Goal: Task Accomplishment & Management: Complete application form

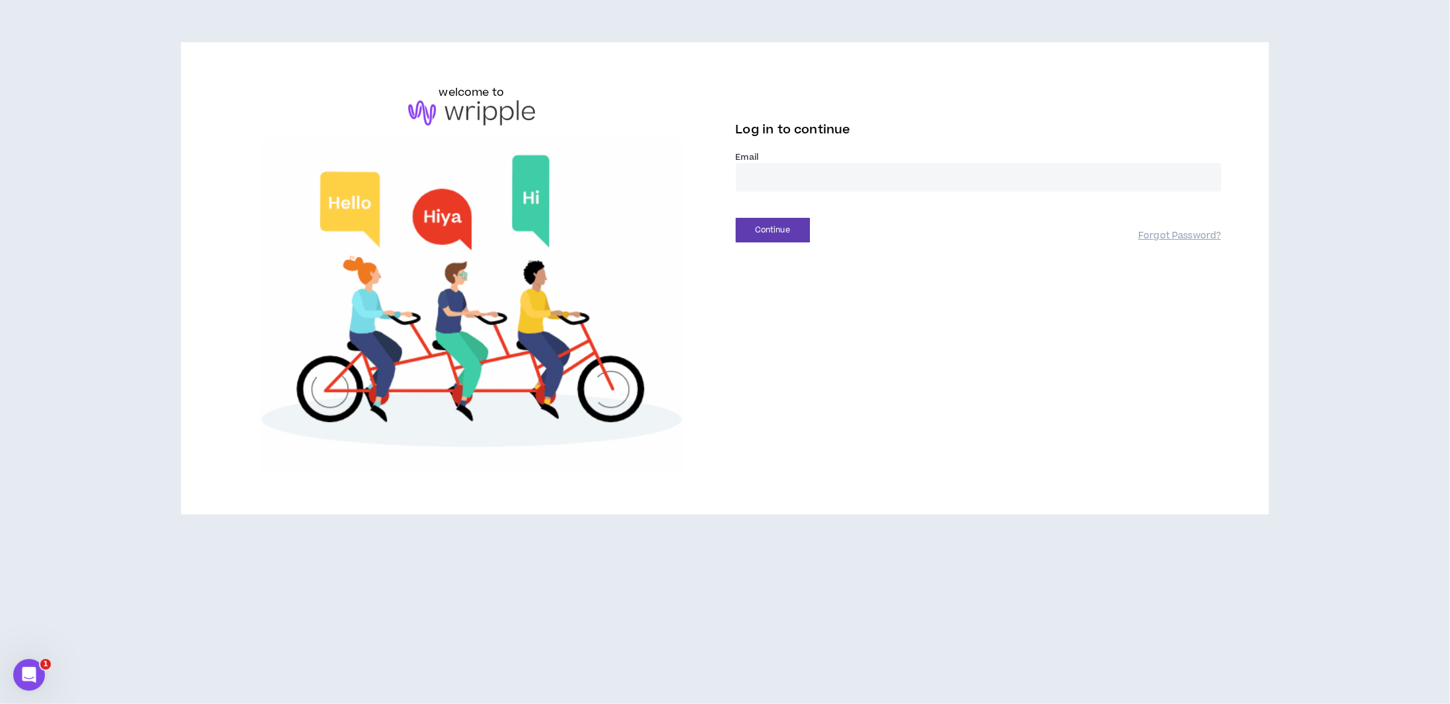
click at [811, 178] on input "email" at bounding box center [978, 177] width 485 height 28
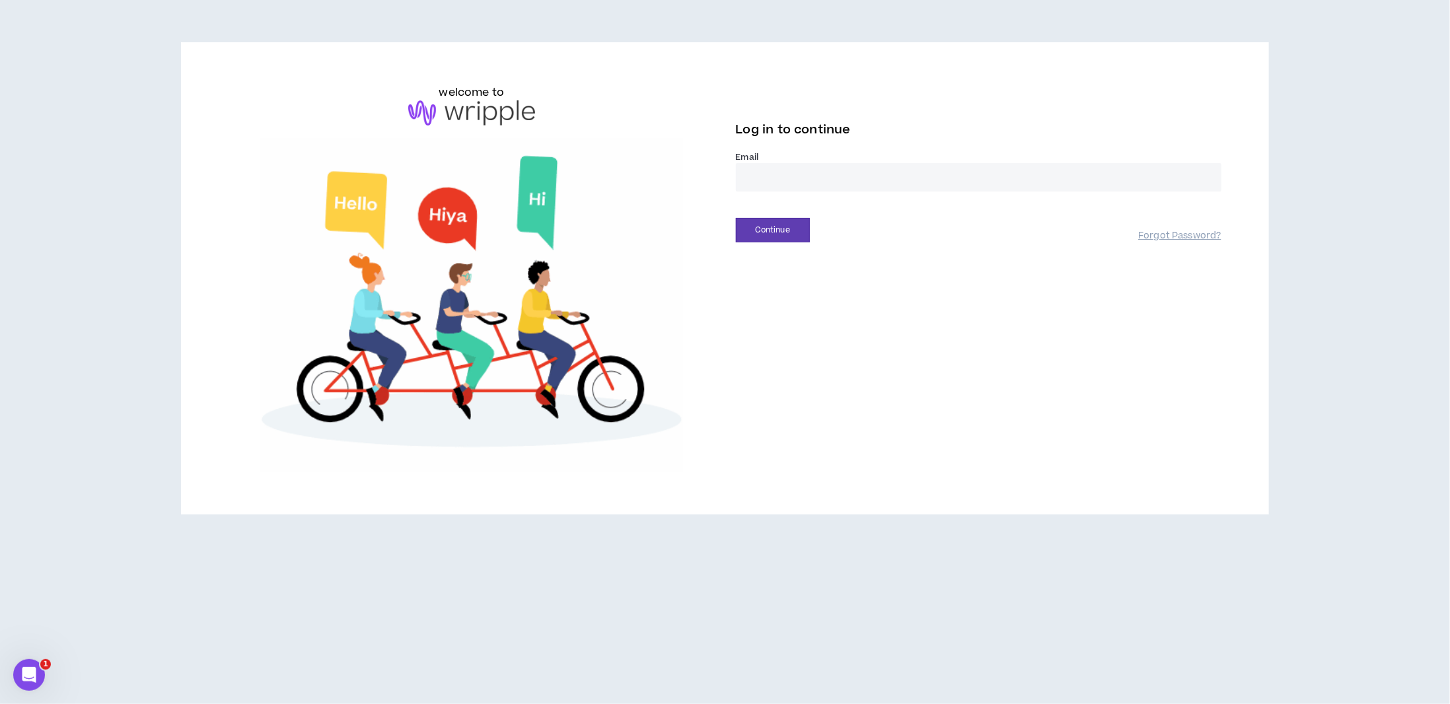
click at [760, 244] on div "welcome to Log in to continue Email * Continue Forgot Password?" at bounding box center [724, 279] width 1013 height 388
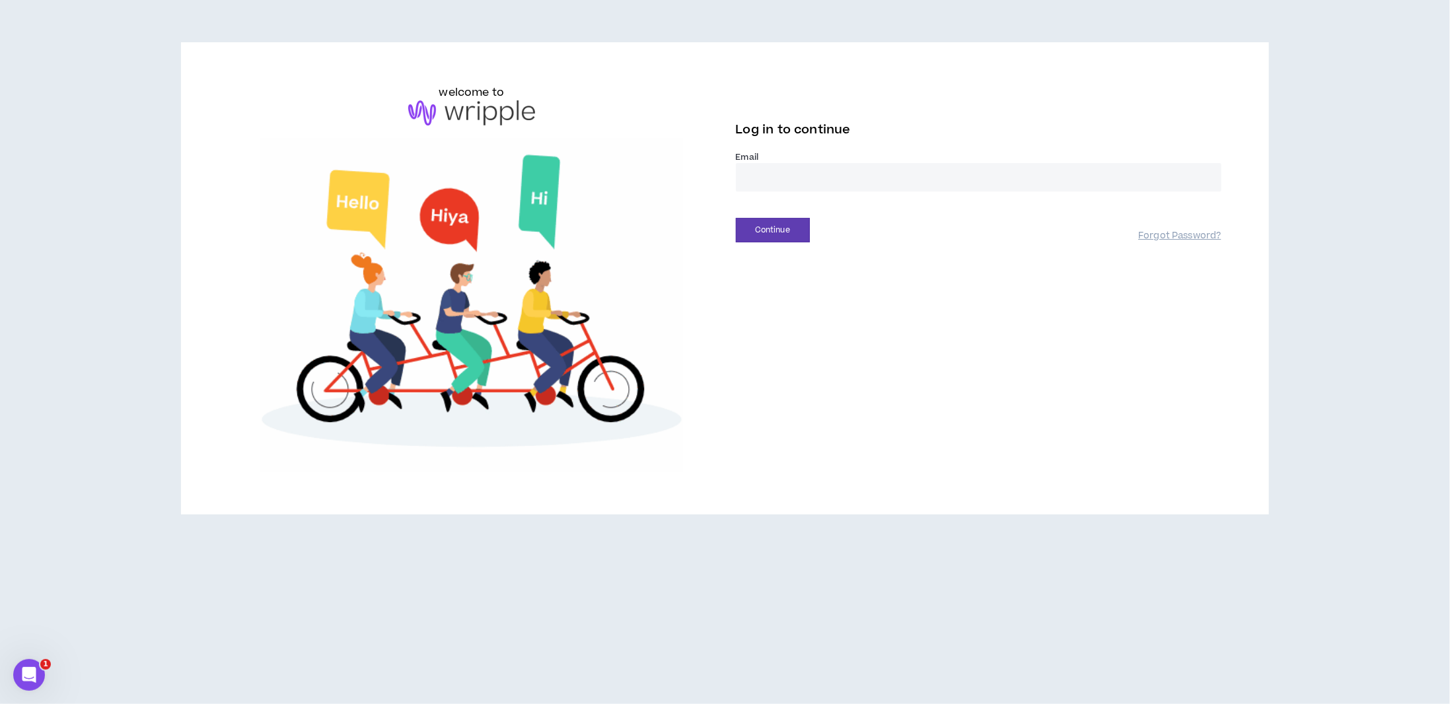
click at [804, 172] on input "email" at bounding box center [978, 177] width 485 height 28
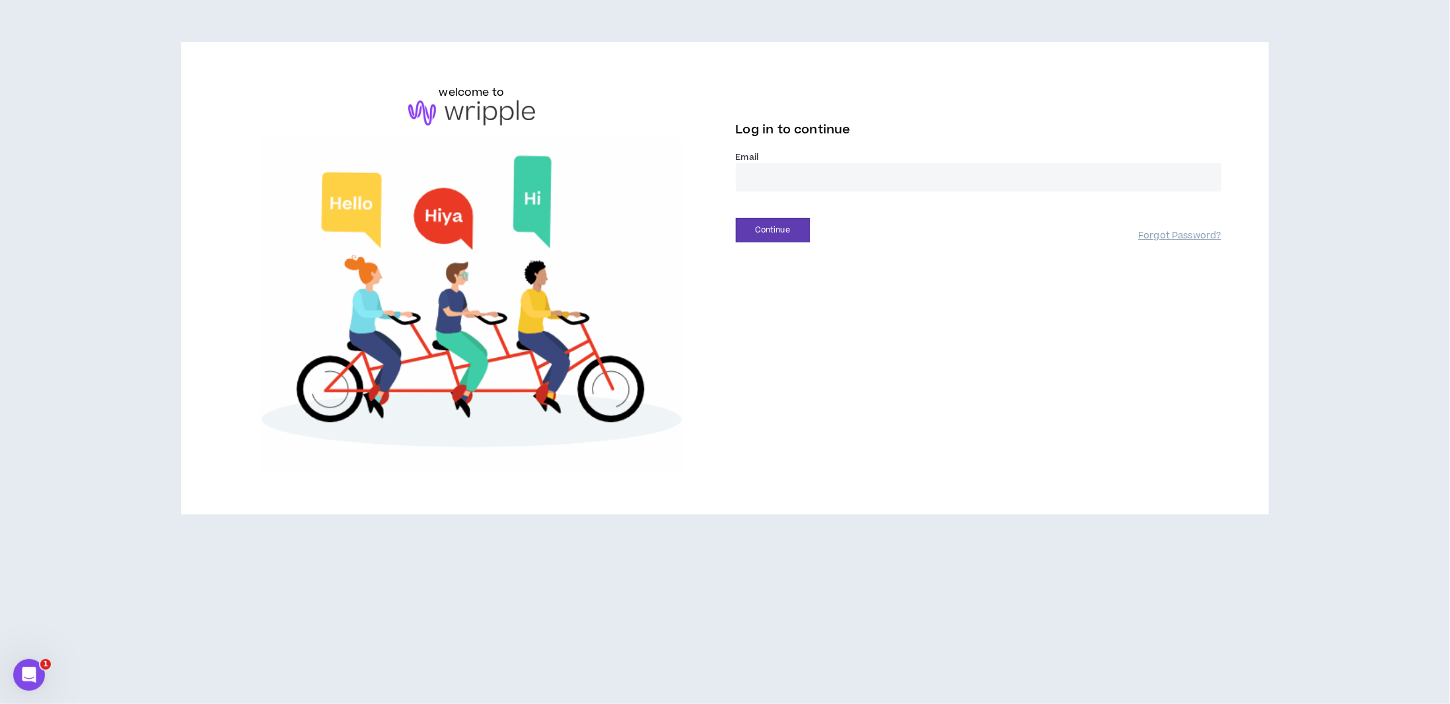
type input "**********"
click at [781, 233] on button "Continue" at bounding box center [773, 230] width 74 height 24
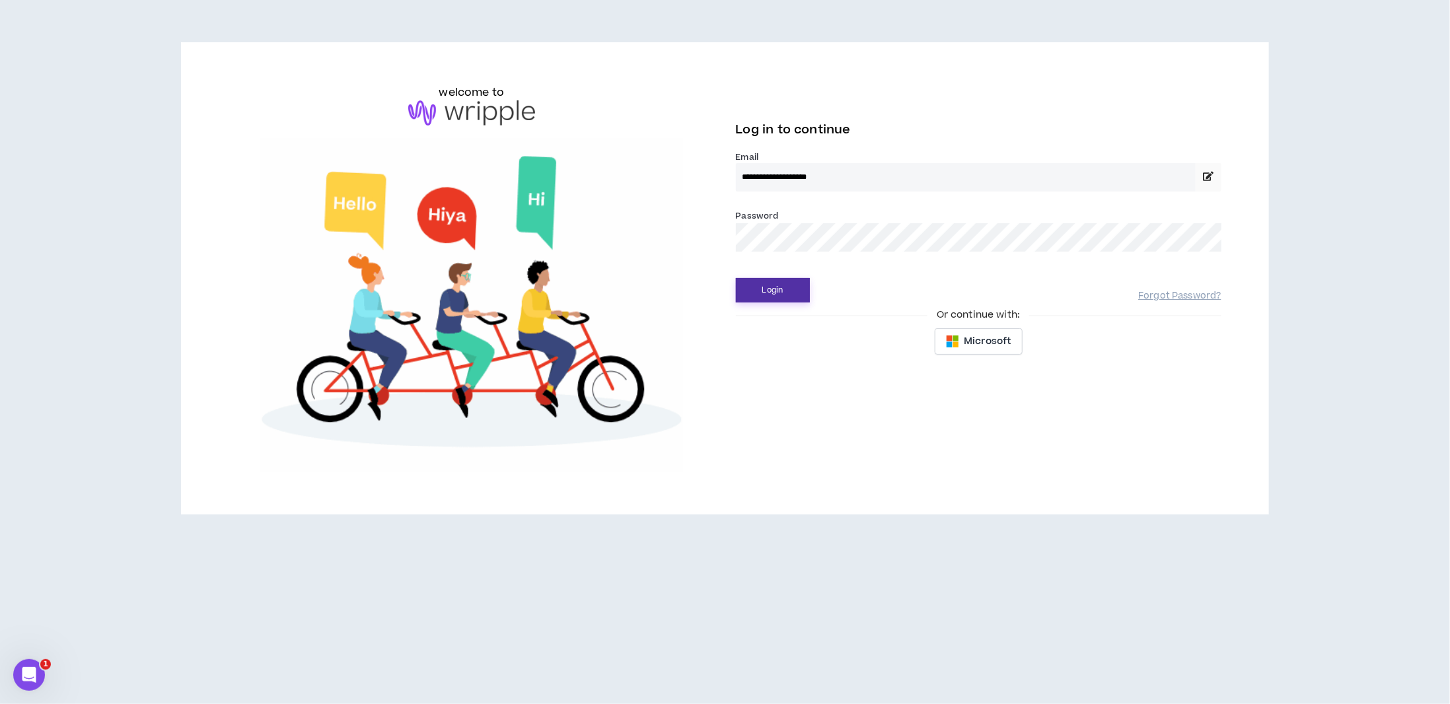
click at [778, 283] on button "Login" at bounding box center [773, 290] width 74 height 24
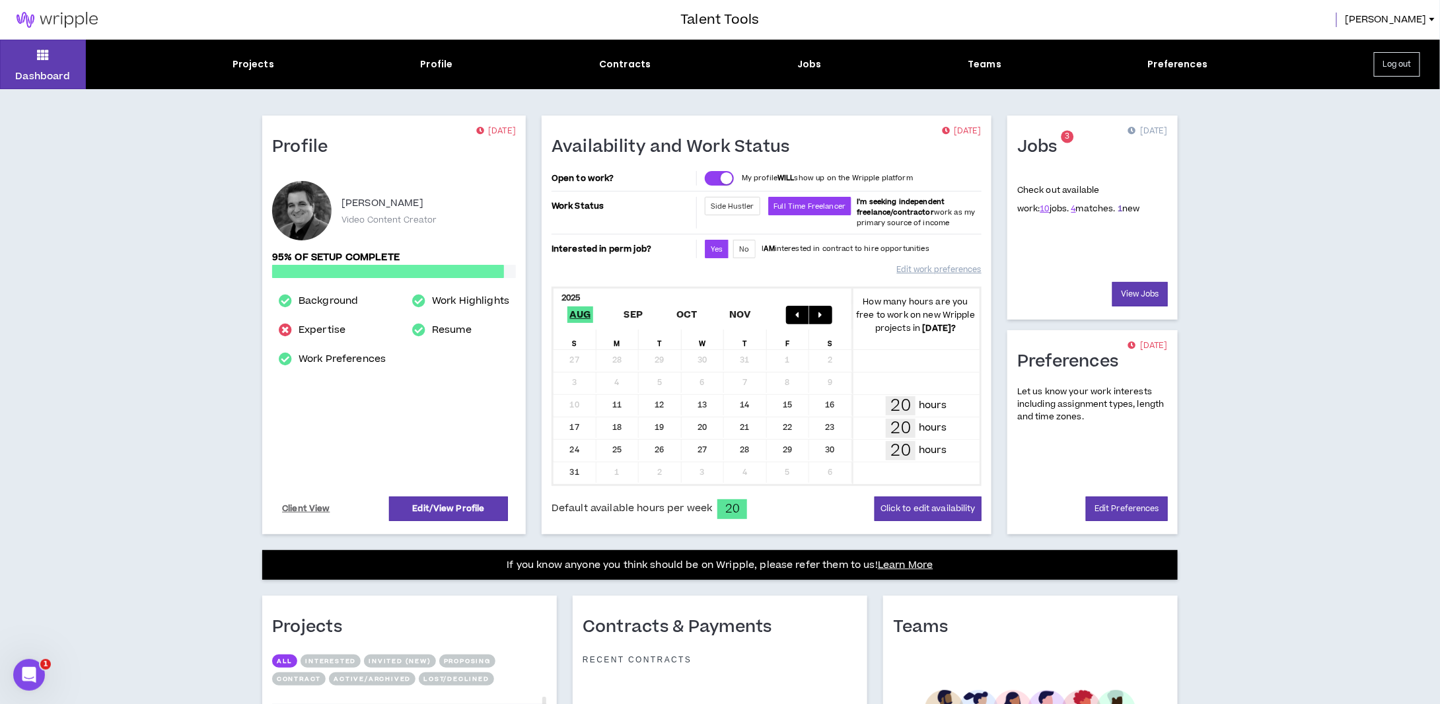
click at [1117, 209] on link "1" at bounding box center [1119, 209] width 5 height 12
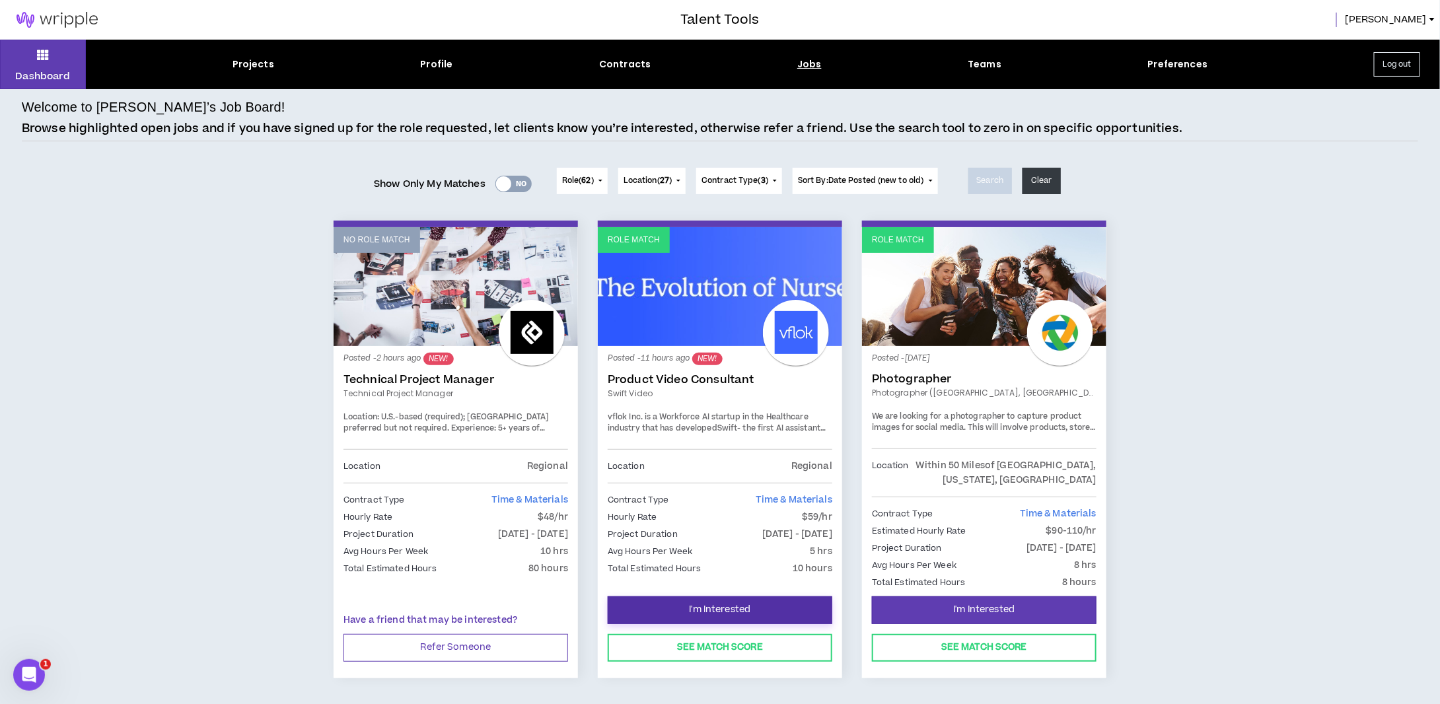
click at [756, 596] on button "I'm Interested" at bounding box center [720, 610] width 225 height 28
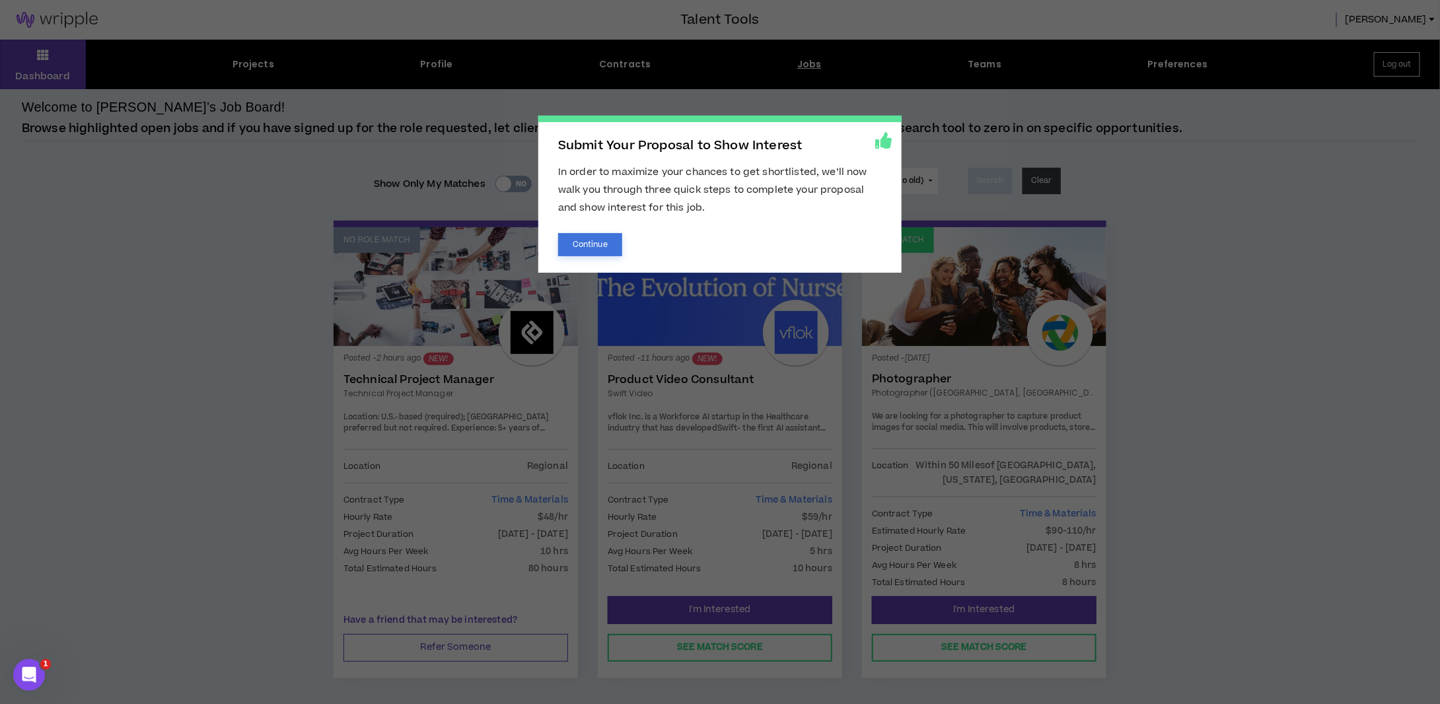
click at [594, 242] on button "Continue" at bounding box center [590, 244] width 64 height 23
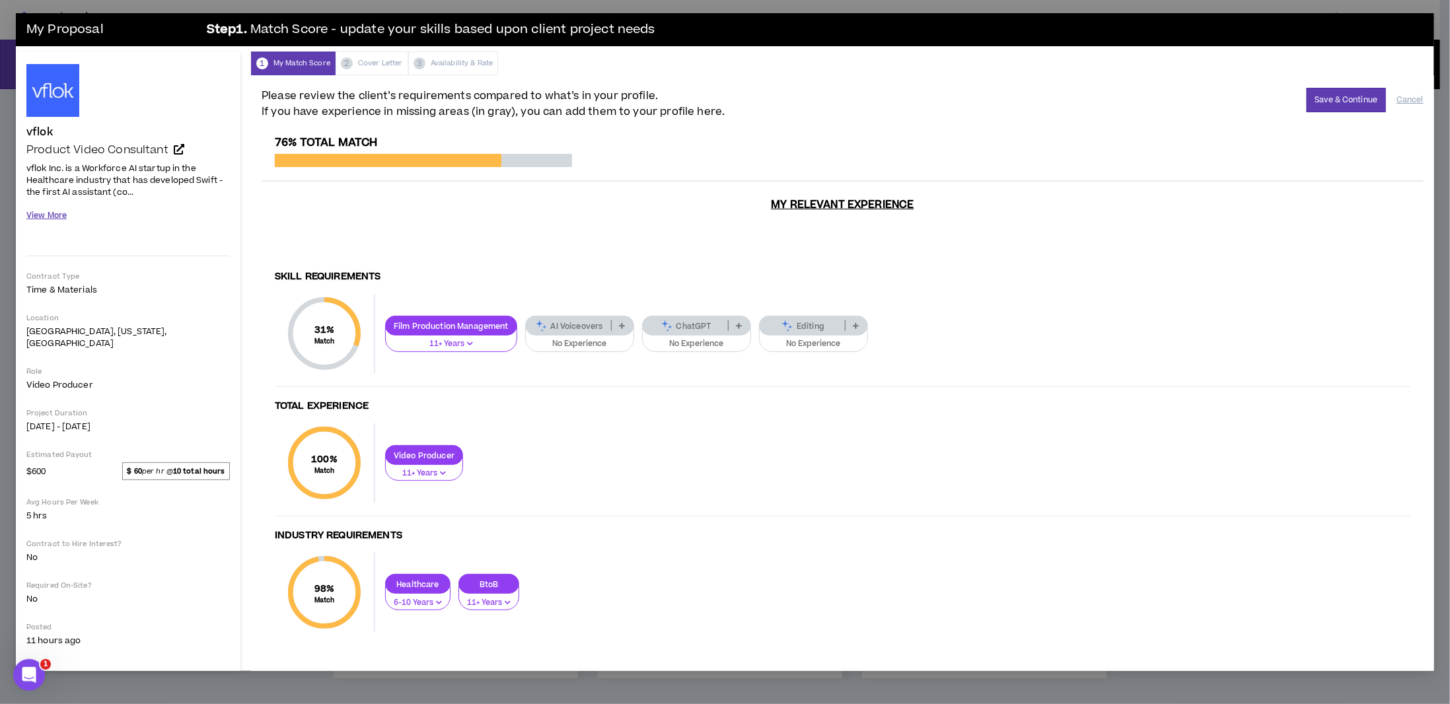
click at [51, 214] on button "View More" at bounding box center [46, 215] width 40 height 23
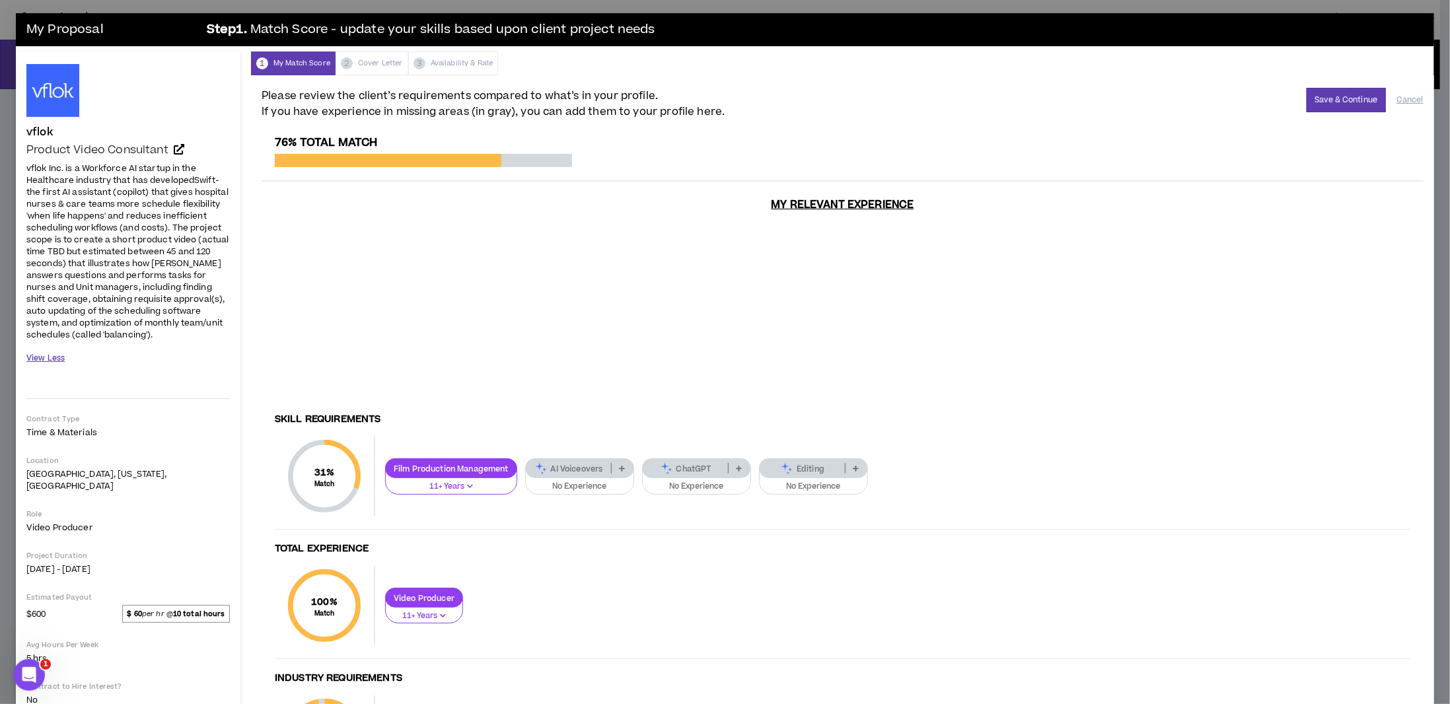
scroll to position [66, 0]
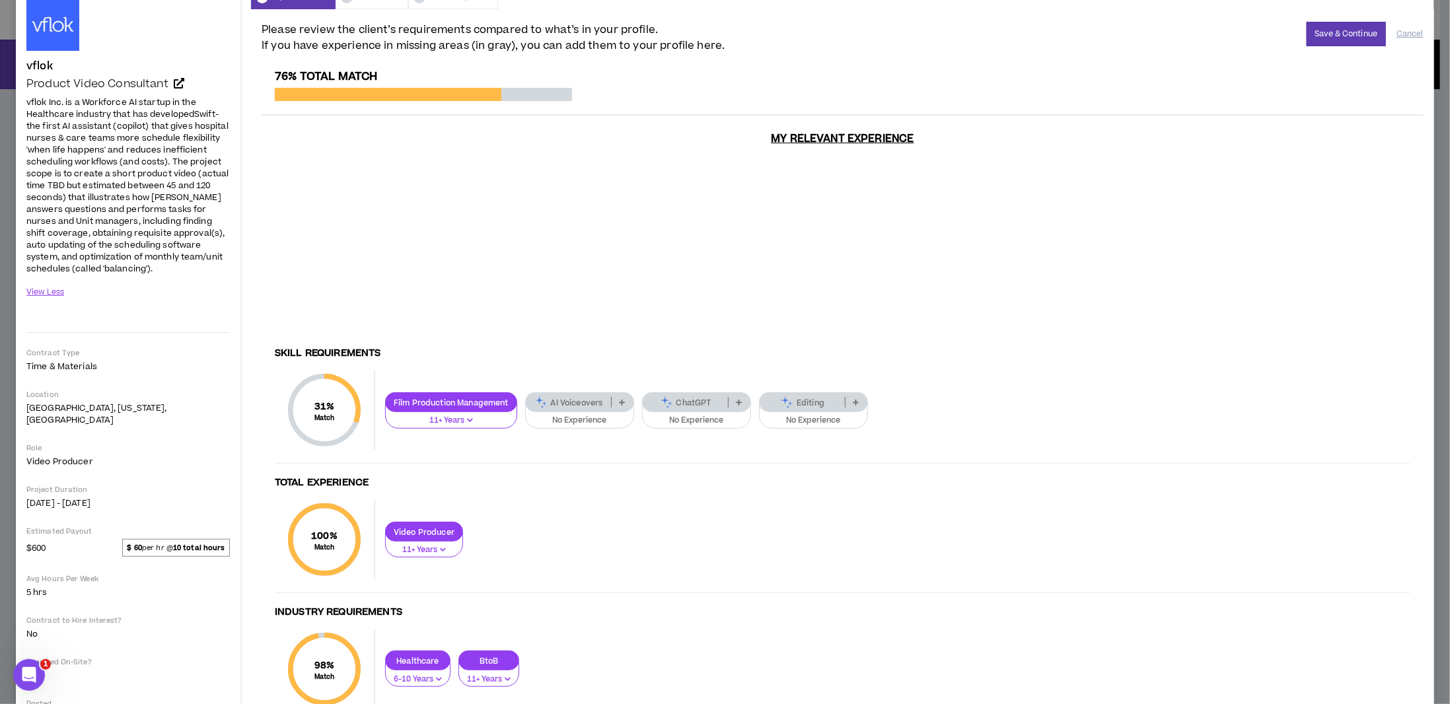
click at [851, 397] on p at bounding box center [856, 402] width 22 height 11
click at [619, 399] on icon at bounding box center [622, 402] width 6 height 7
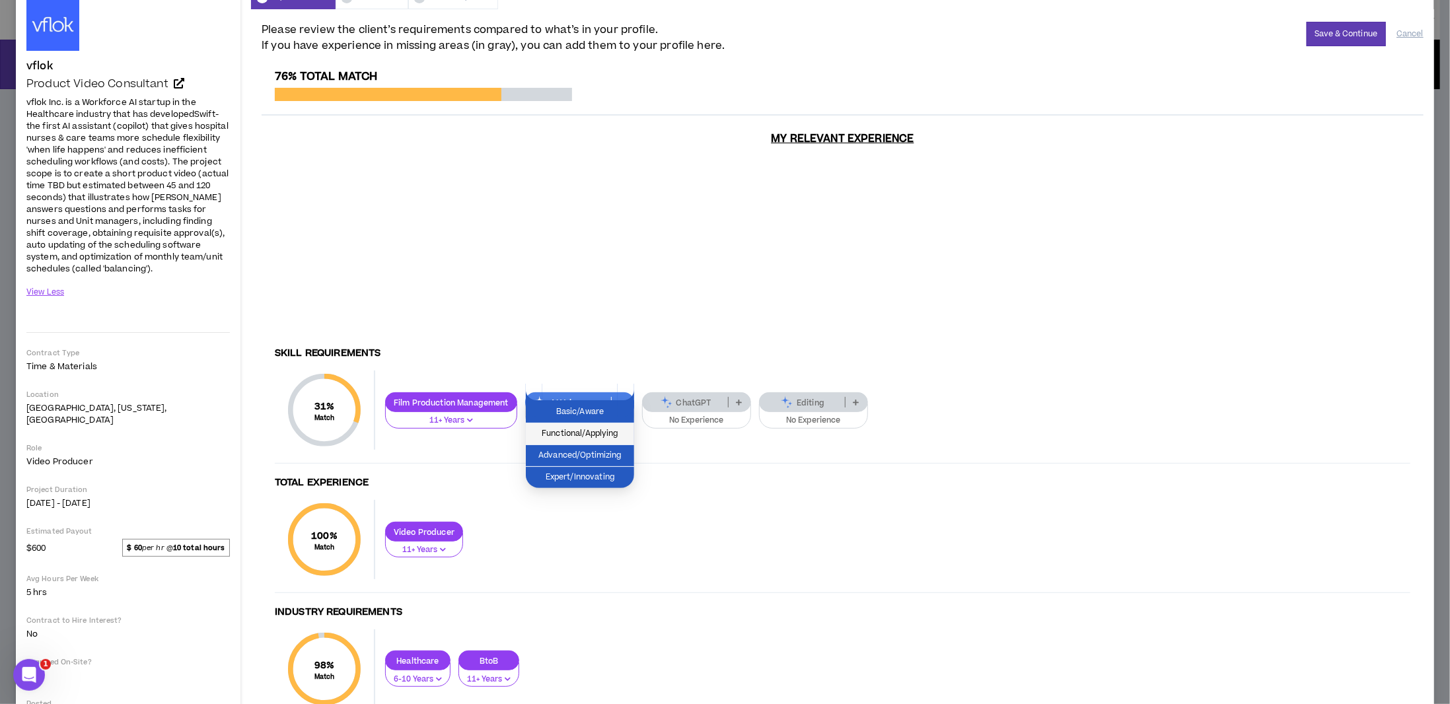
click at [606, 428] on span "Functional/Applying" at bounding box center [580, 434] width 92 height 15
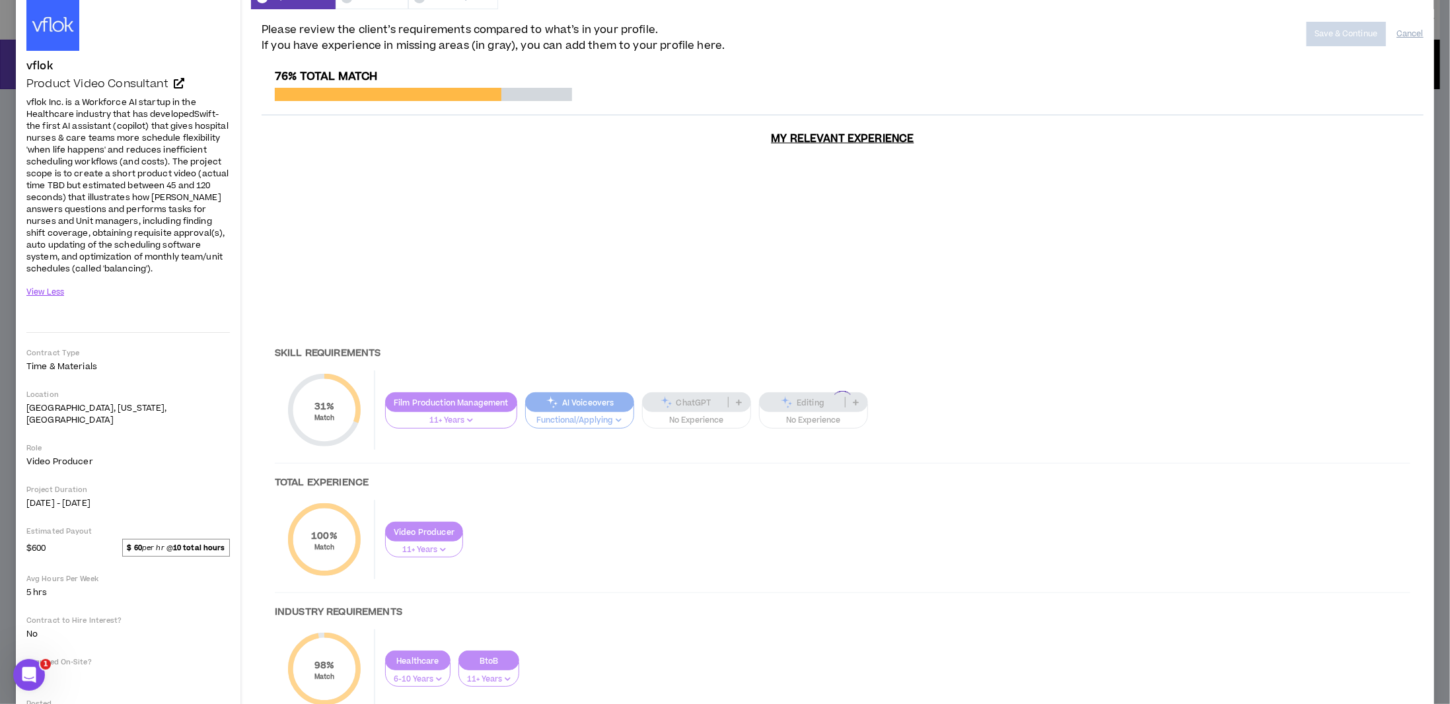
click at [740, 389] on div at bounding box center [843, 402] width 1162 height 665
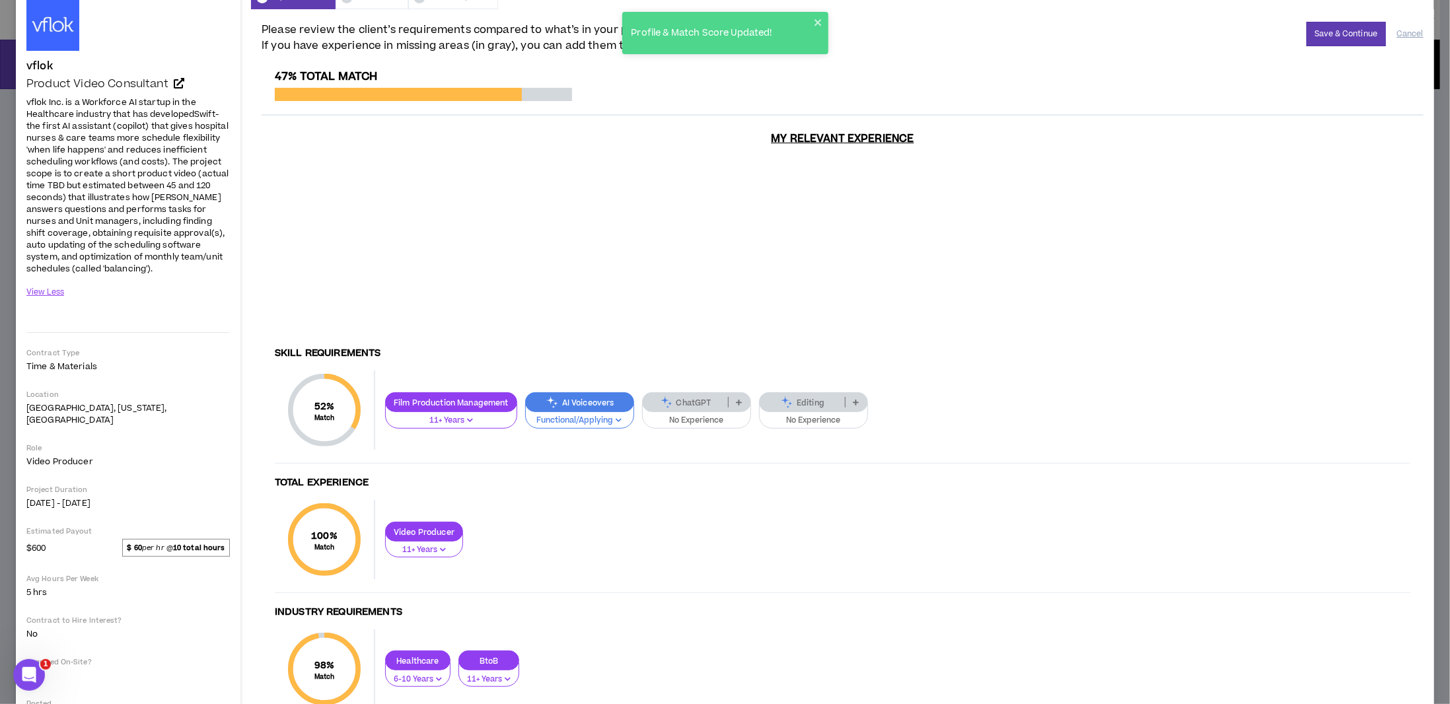
click at [741, 397] on p at bounding box center [739, 402] width 22 height 11
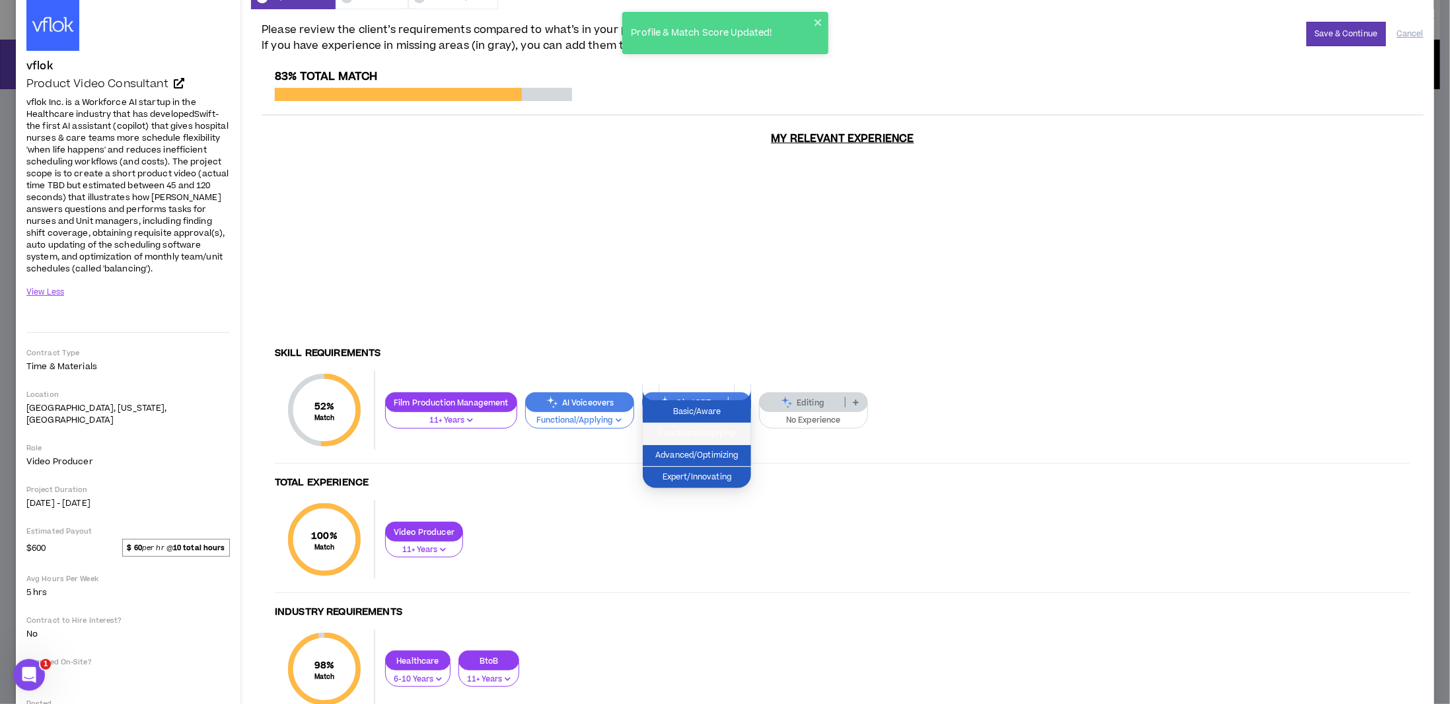
click at [729, 437] on span "Functional/Applying" at bounding box center [697, 434] width 92 height 15
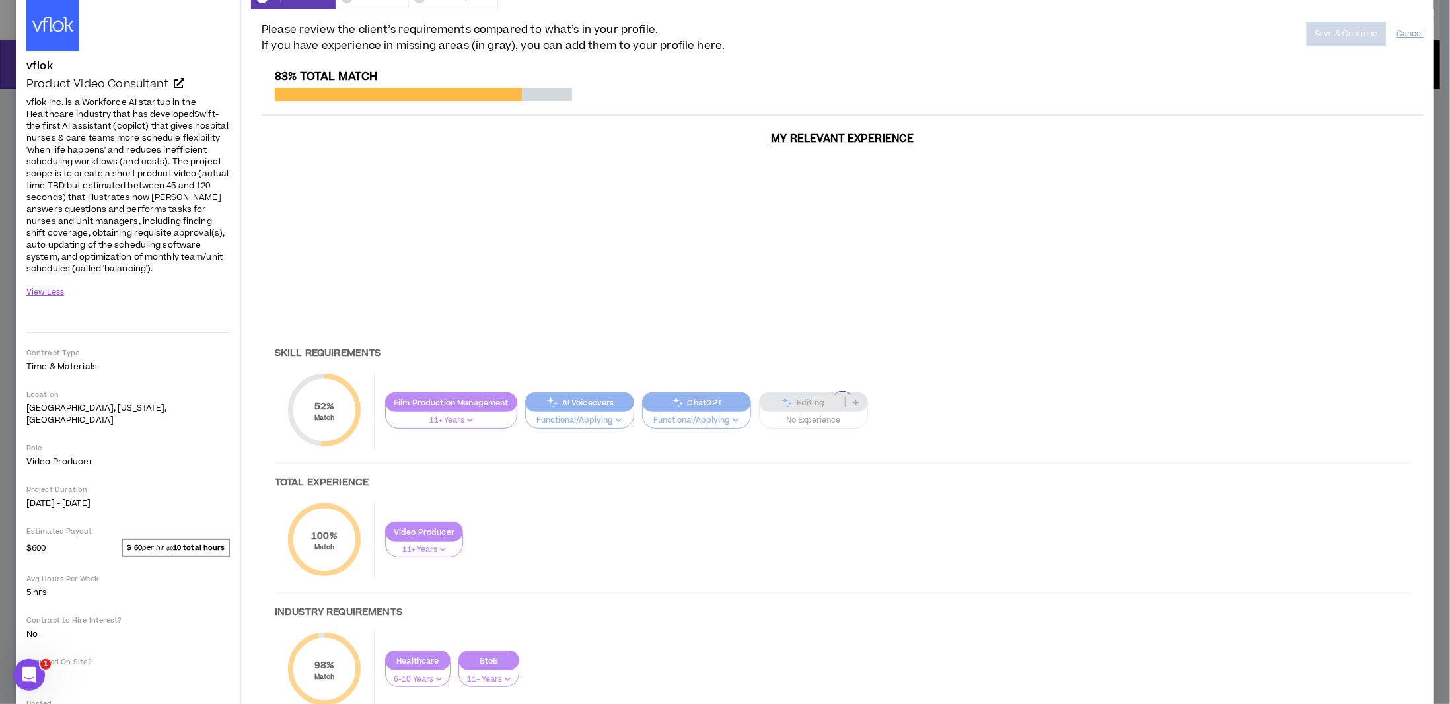
click at [855, 388] on div at bounding box center [843, 402] width 1162 height 665
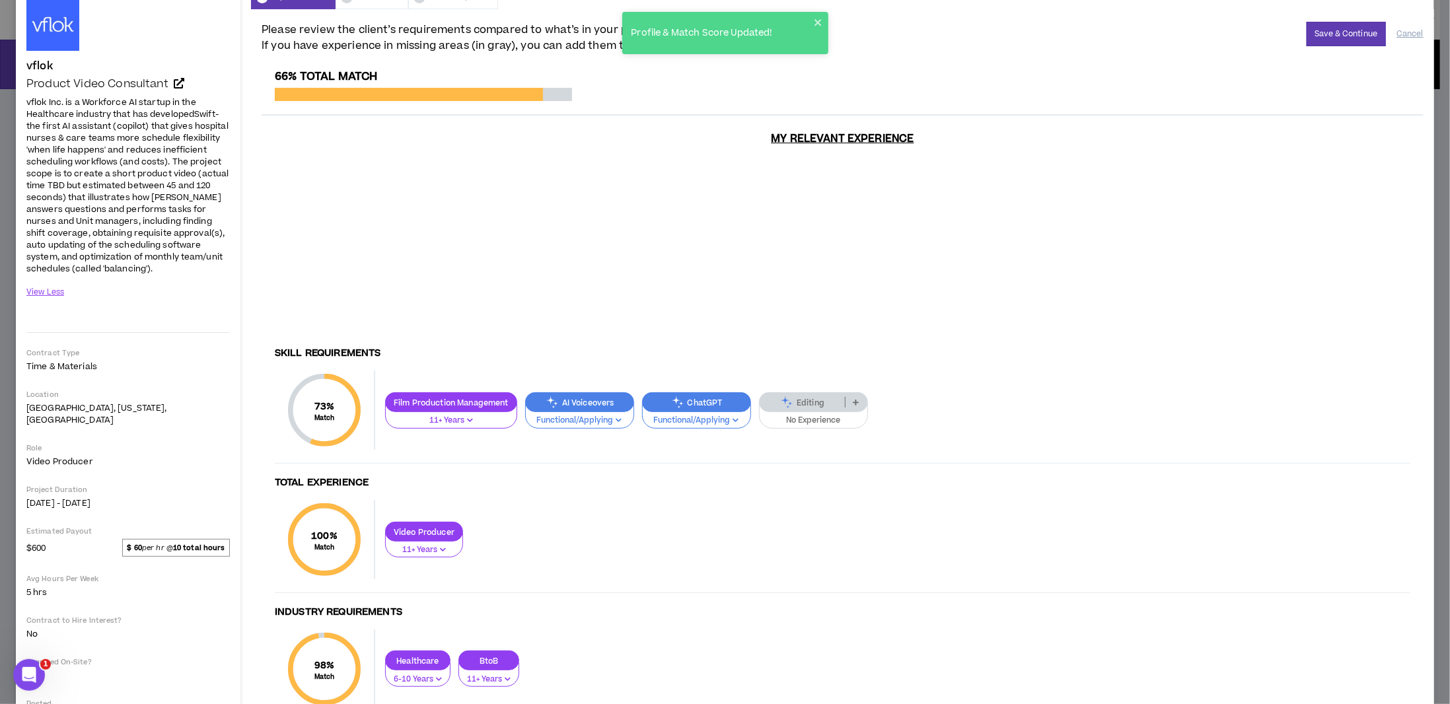
click at [854, 399] on icon at bounding box center [856, 402] width 6 height 7
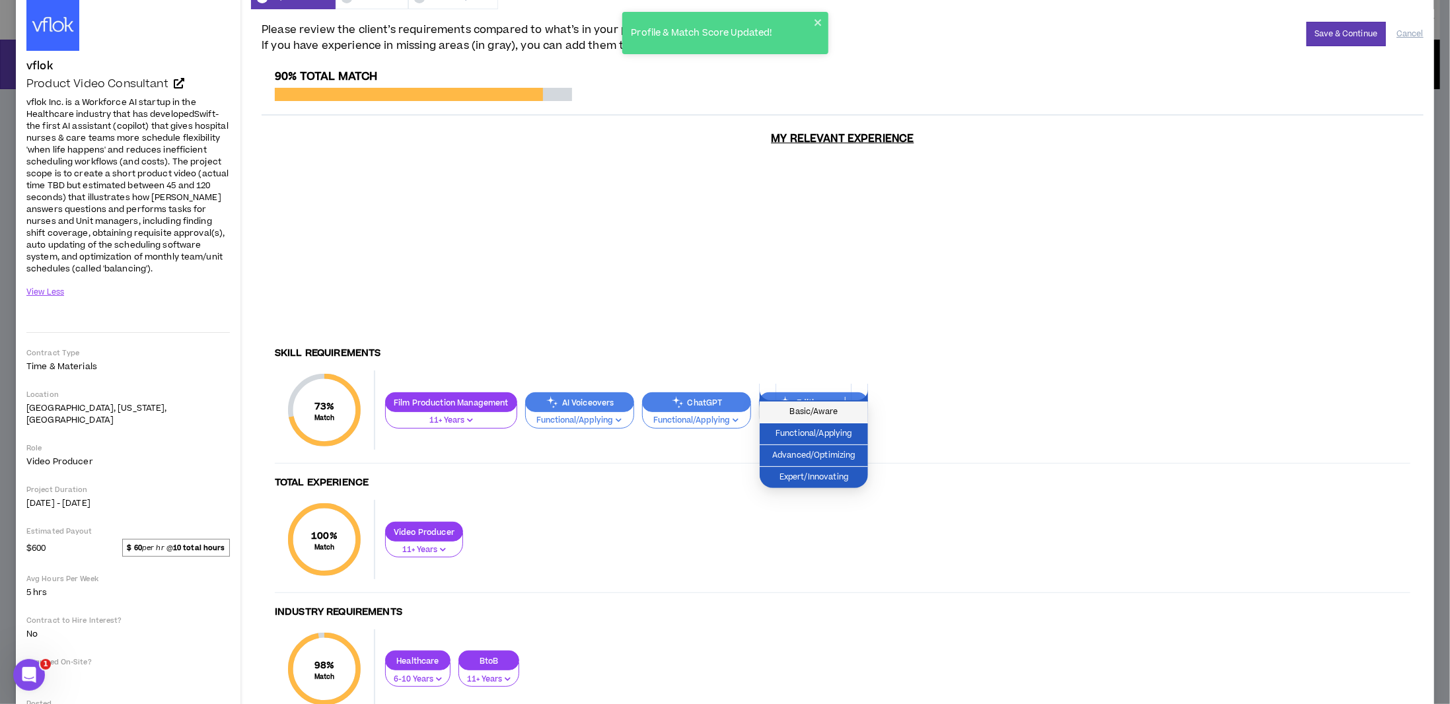
click at [842, 410] on span "Basic/Aware" at bounding box center [813, 412] width 92 height 15
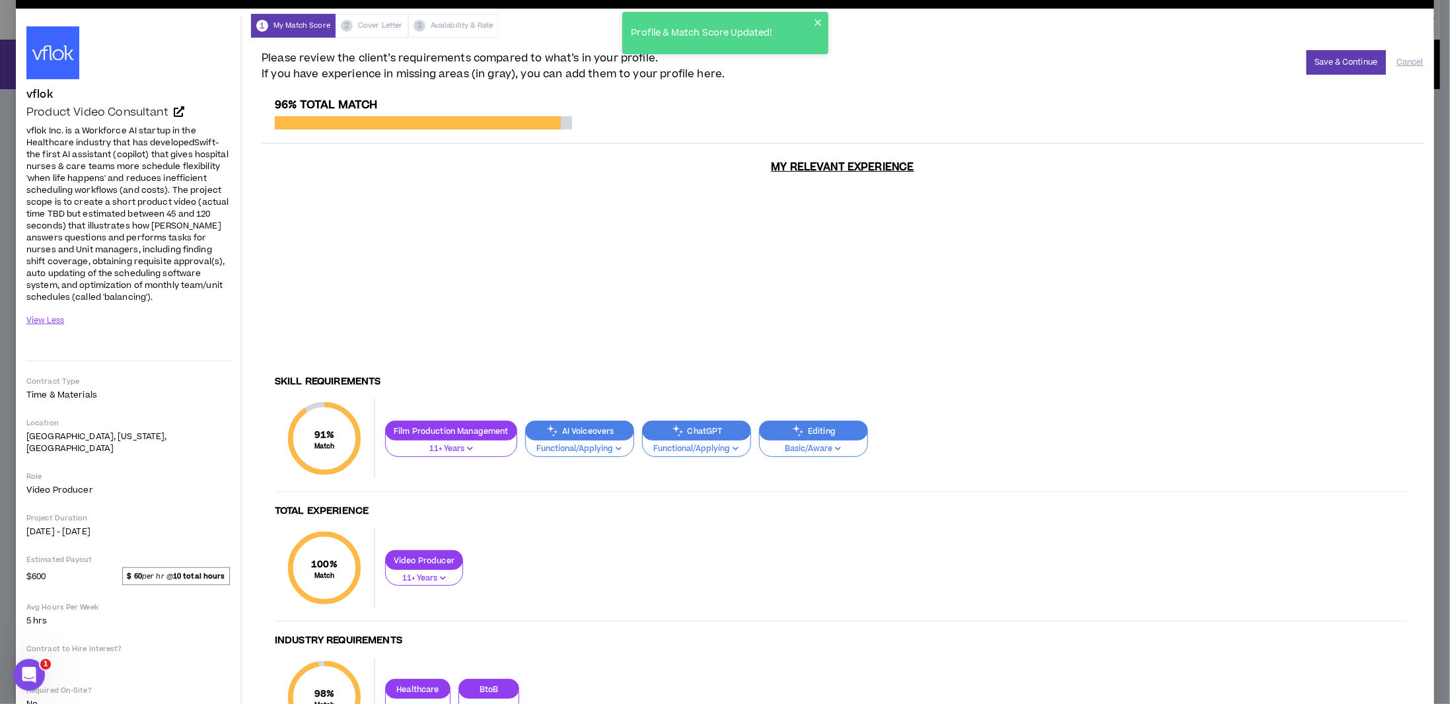
scroll to position [0, 0]
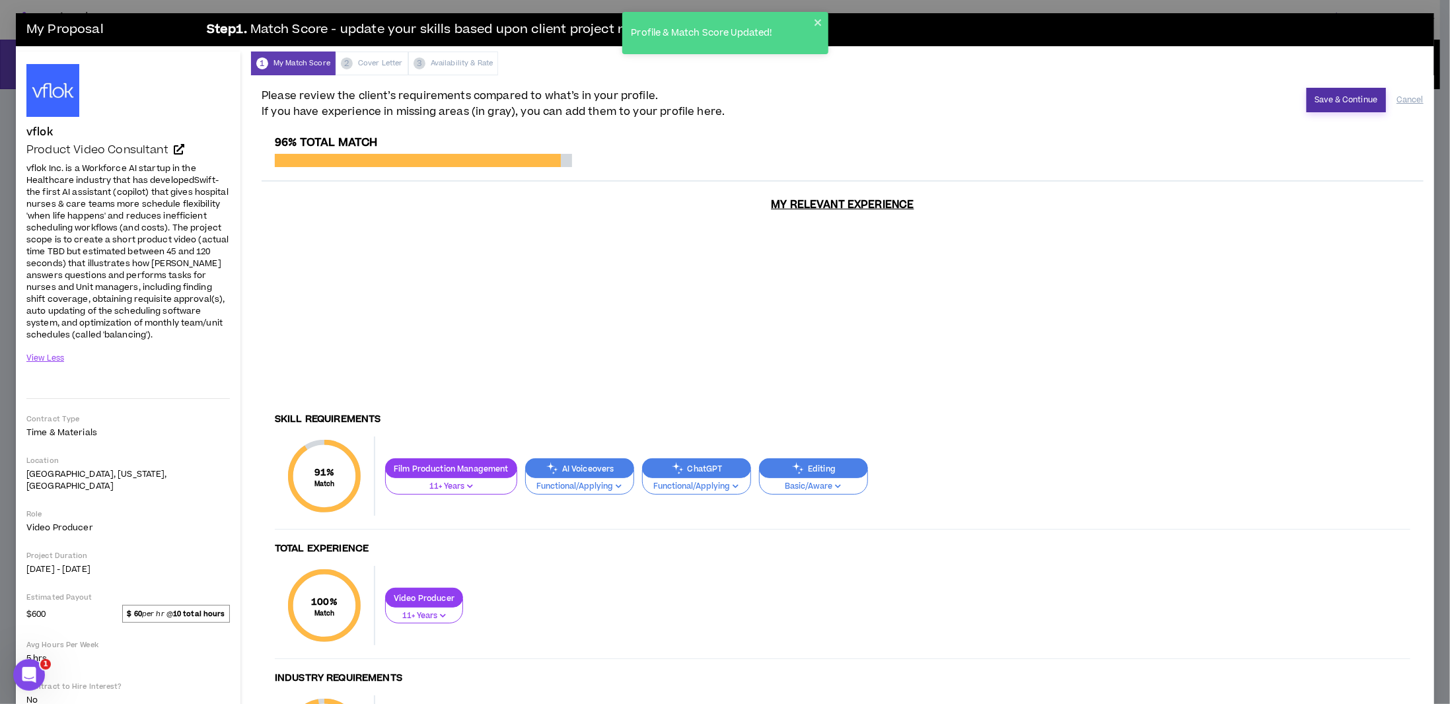
click at [1306, 98] on button "Save & Continue" at bounding box center [1346, 100] width 80 height 24
